Goal: Information Seeking & Learning: Find specific fact

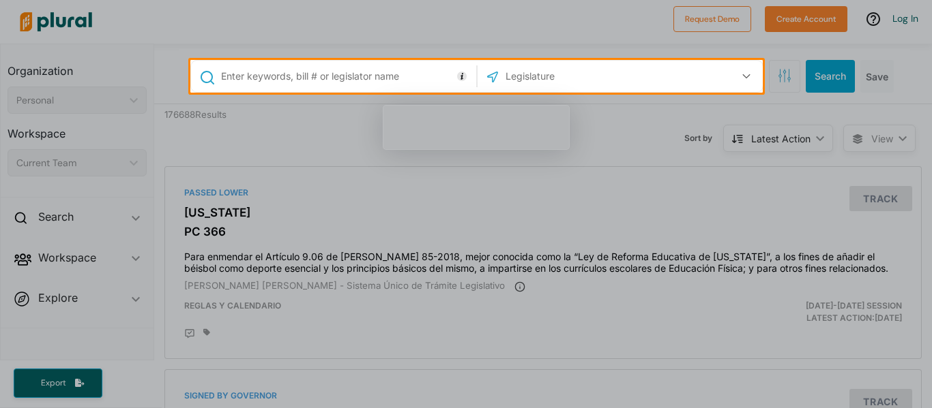
click at [400, 76] on input "text" at bounding box center [346, 76] width 253 height 26
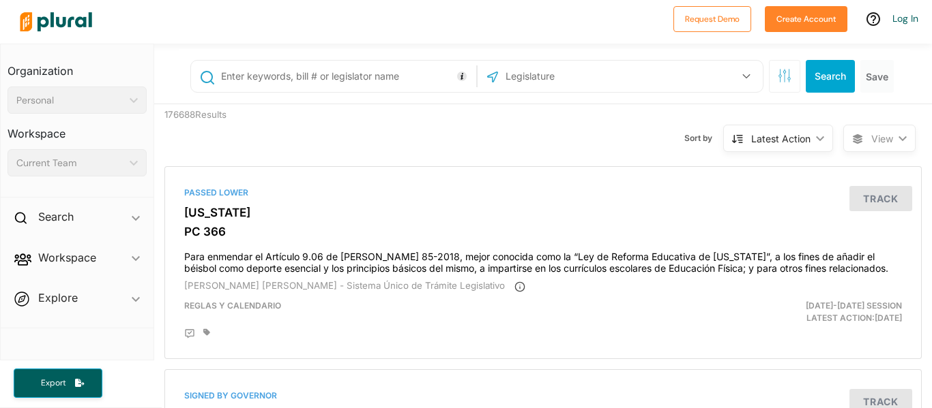
click at [543, 80] on input "text" at bounding box center [577, 76] width 146 height 26
click at [287, 77] on input "text" at bounding box center [346, 76] width 253 height 26
click at [591, 87] on input "text" at bounding box center [577, 76] width 146 height 26
type input "s"
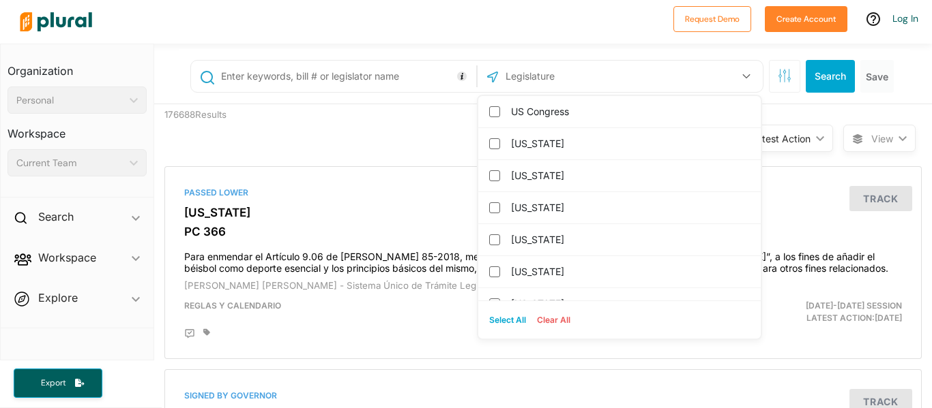
click at [336, 75] on input "text" at bounding box center [346, 76] width 253 height 26
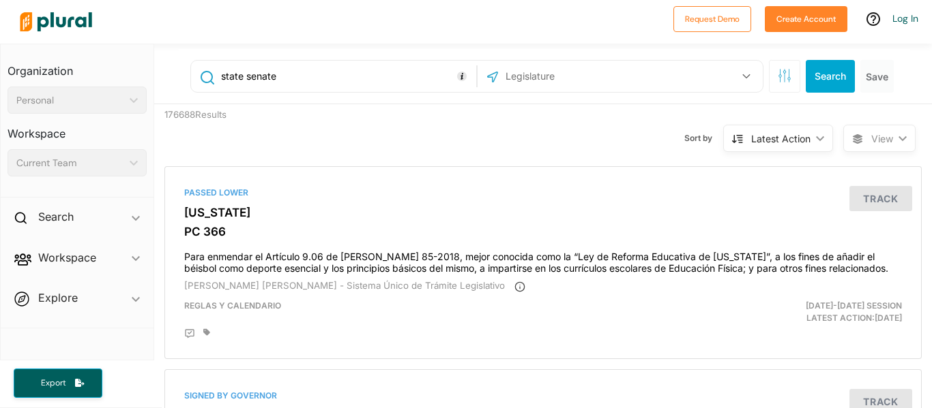
type input "state senate"
click at [488, 65] on div at bounding box center [492, 76] width 18 height 26
click at [490, 73] on icon at bounding box center [492, 77] width 11 height 11
click at [492, 78] on icon at bounding box center [492, 77] width 11 height 11
click at [524, 83] on input "text" at bounding box center [577, 76] width 146 height 26
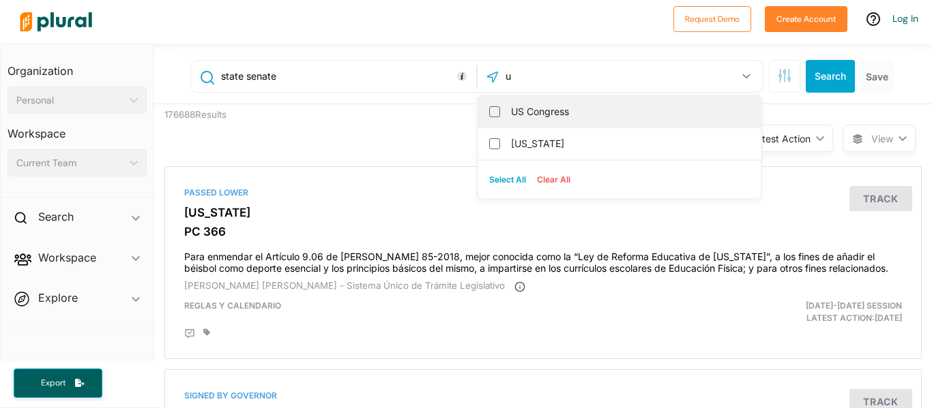
type input "u"
click at [501, 117] on div "US Congress" at bounding box center [619, 112] width 282 height 32
click at [494, 116] on input "US Congress" at bounding box center [494, 111] width 11 height 11
checkbox input "true"
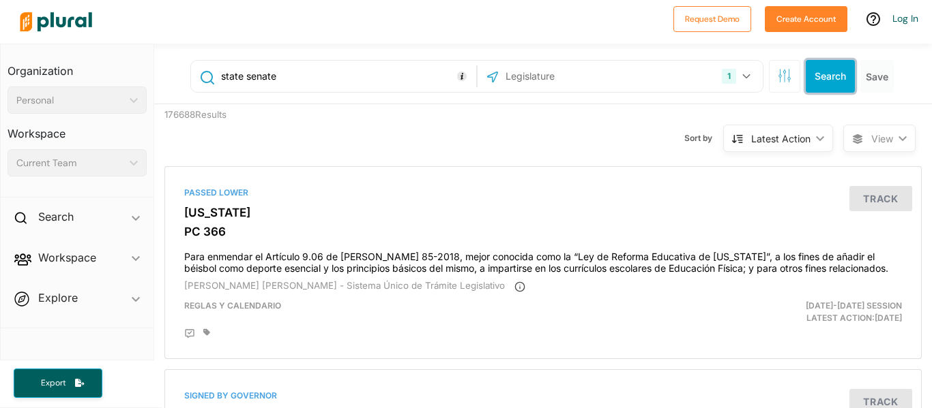
click at [805, 70] on button "Search" at bounding box center [829, 76] width 49 height 33
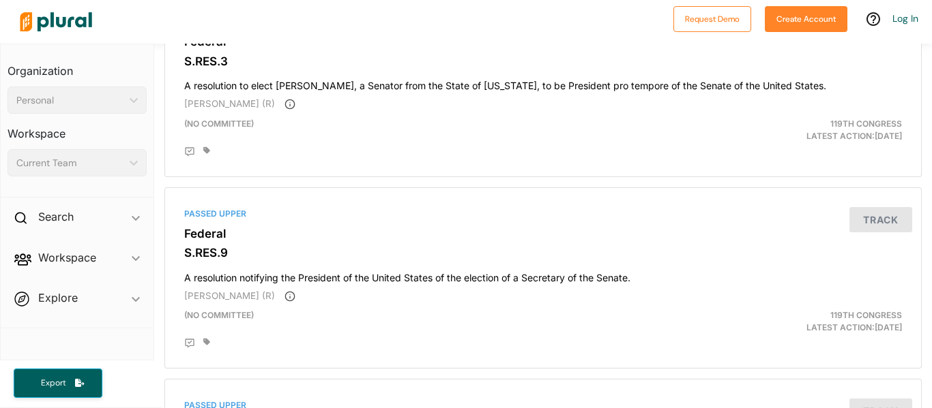
scroll to position [372, 0]
